Goal: Task Accomplishment & Management: Complete application form

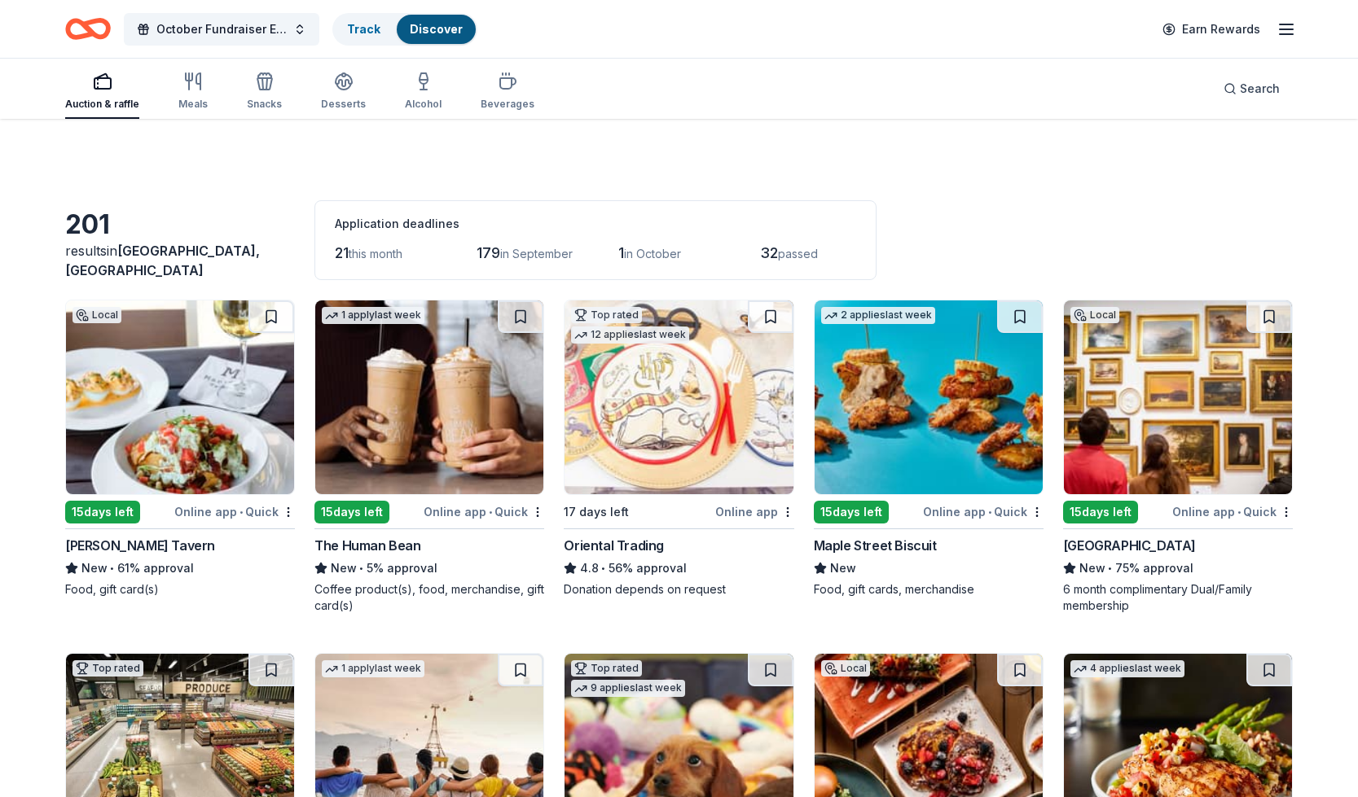
scroll to position [10734, 0]
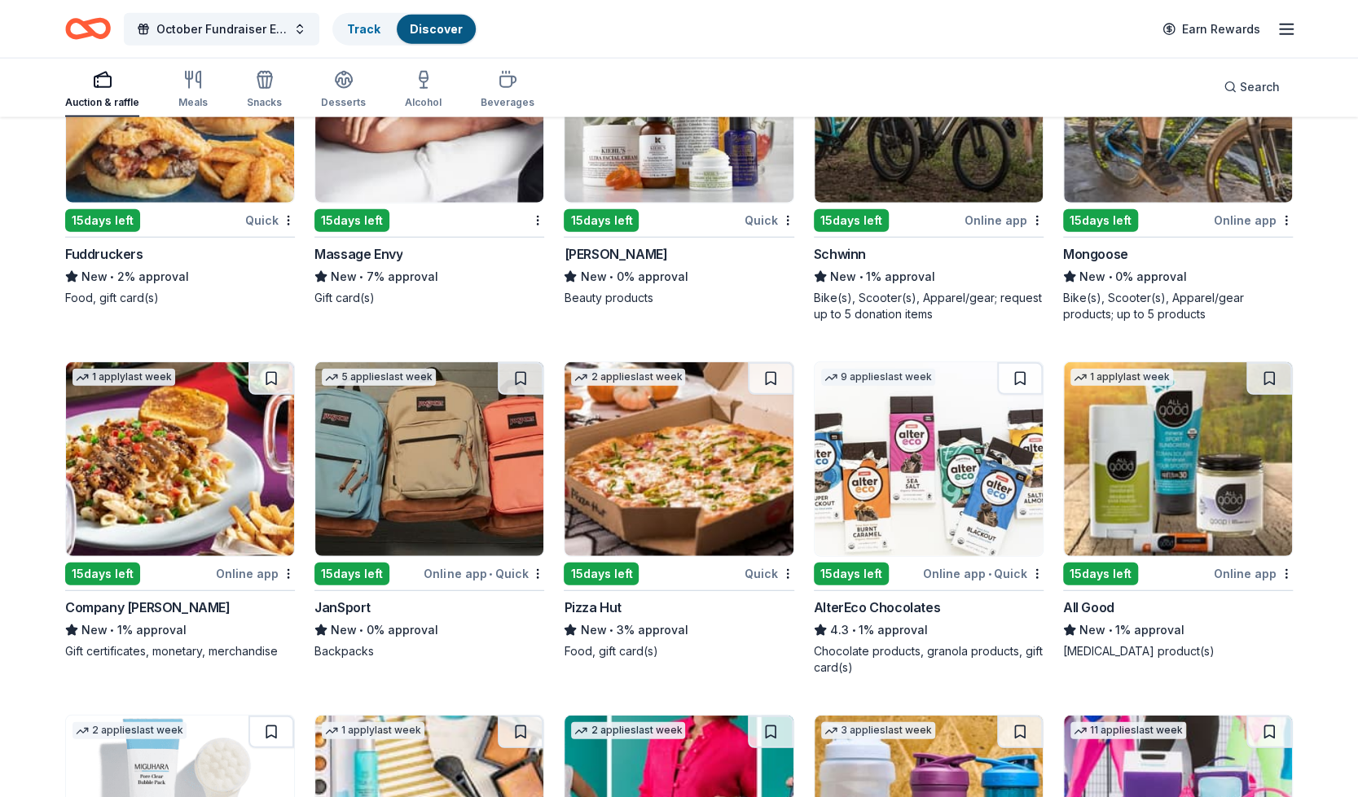
click at [699, 472] on img at bounding box center [678, 459] width 228 height 194
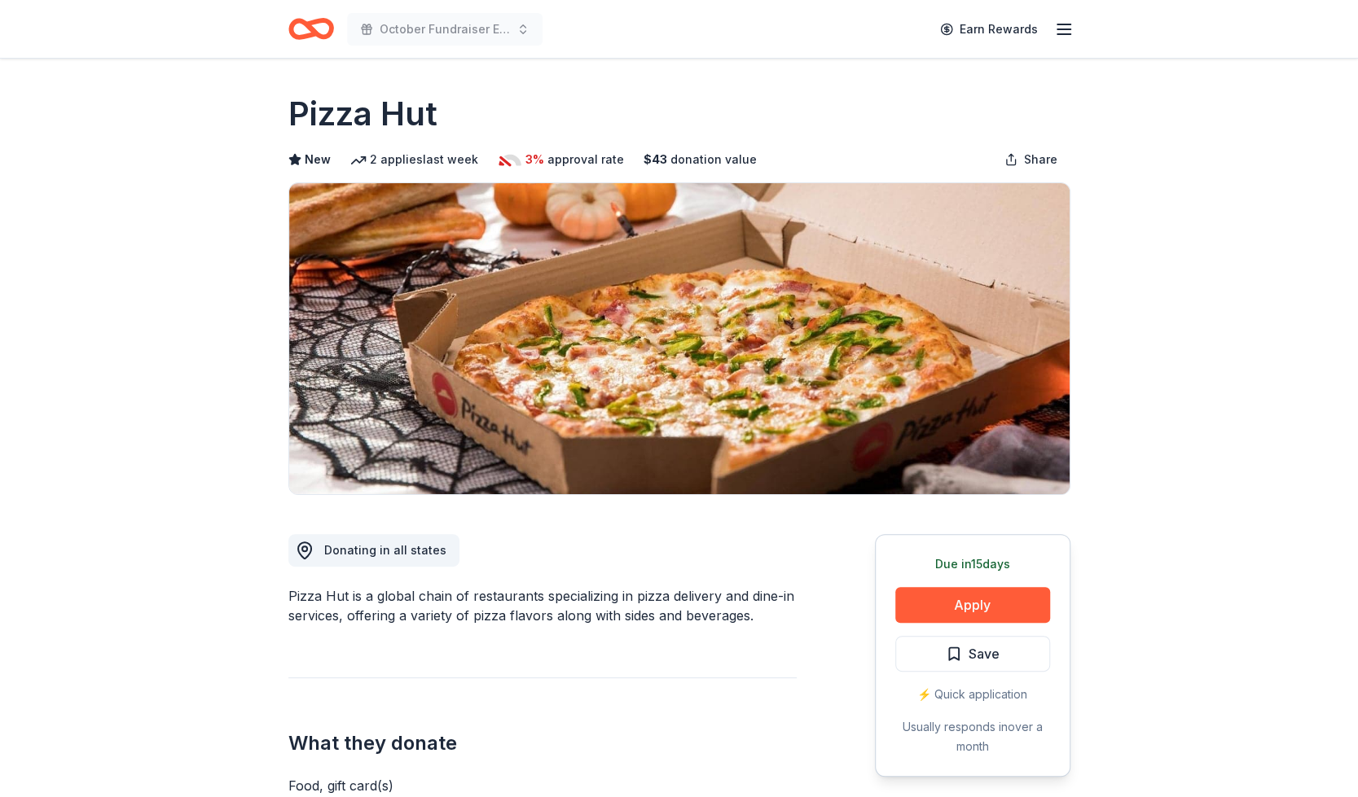
click at [985, 584] on div "Due in 15 days Apply Save ⚡️ Quick application Usually responds in over a month" at bounding box center [972, 655] width 195 height 243
click at [982, 602] on button "Apply" at bounding box center [972, 605] width 155 height 36
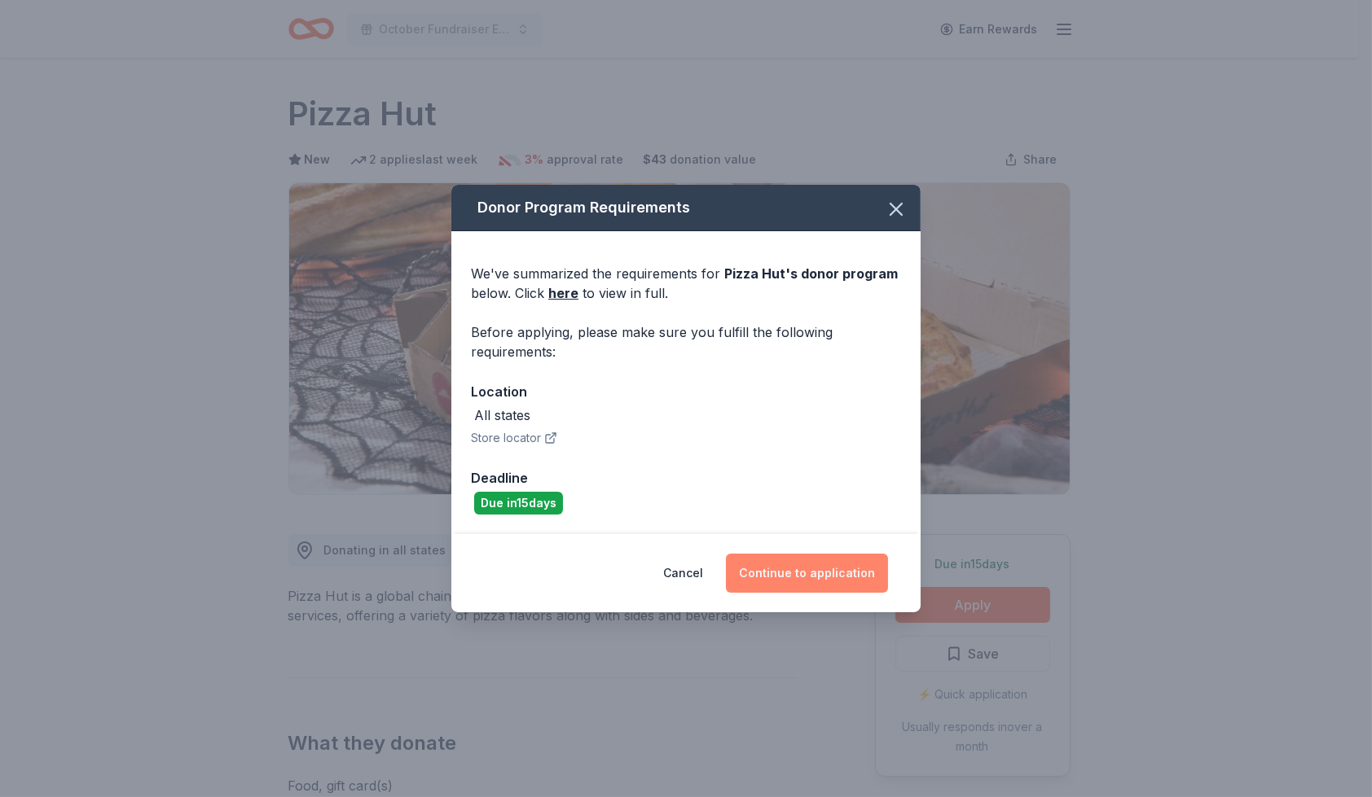
click at [824, 571] on button "Continue to application" at bounding box center [807, 573] width 162 height 39
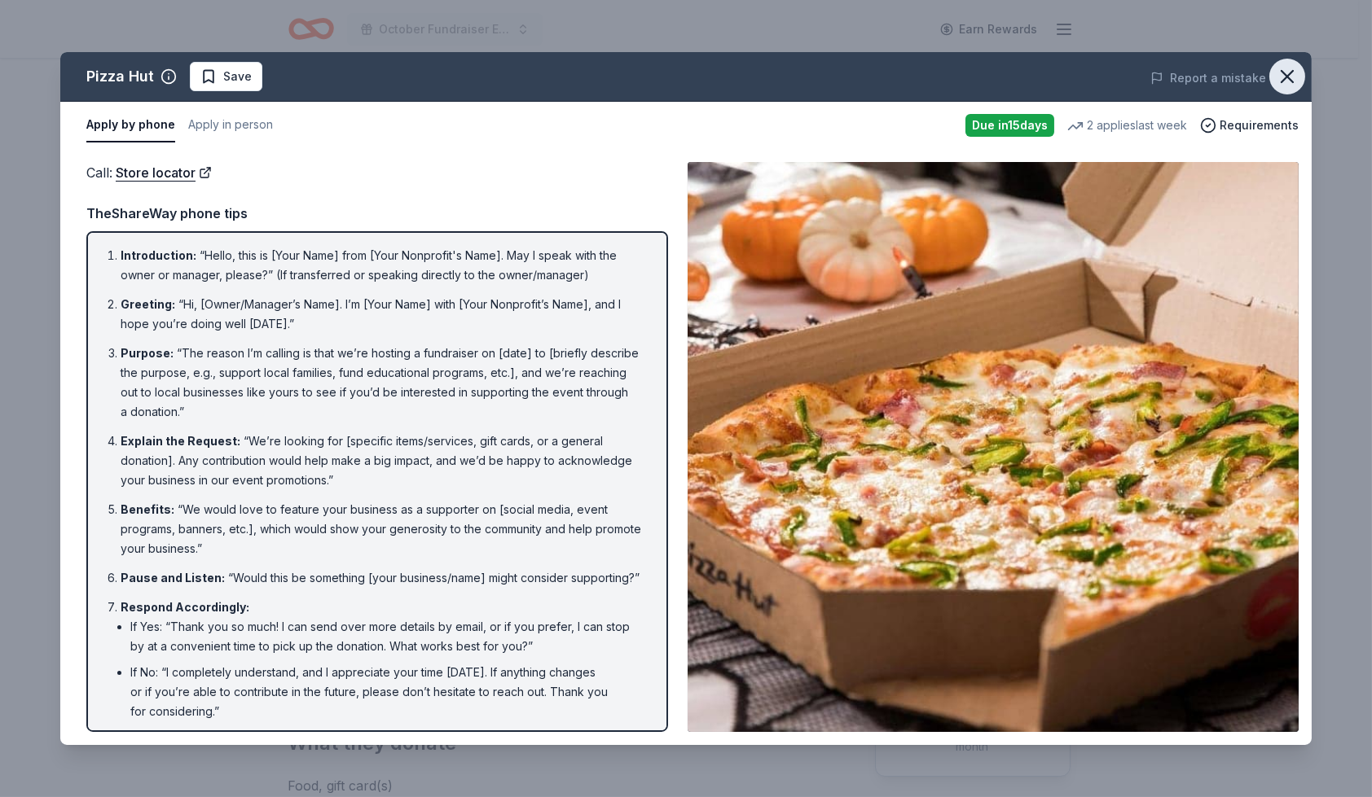
click at [1289, 70] on icon "button" at bounding box center [1287, 76] width 23 height 23
